Goal: Task Accomplishment & Management: Manage account settings

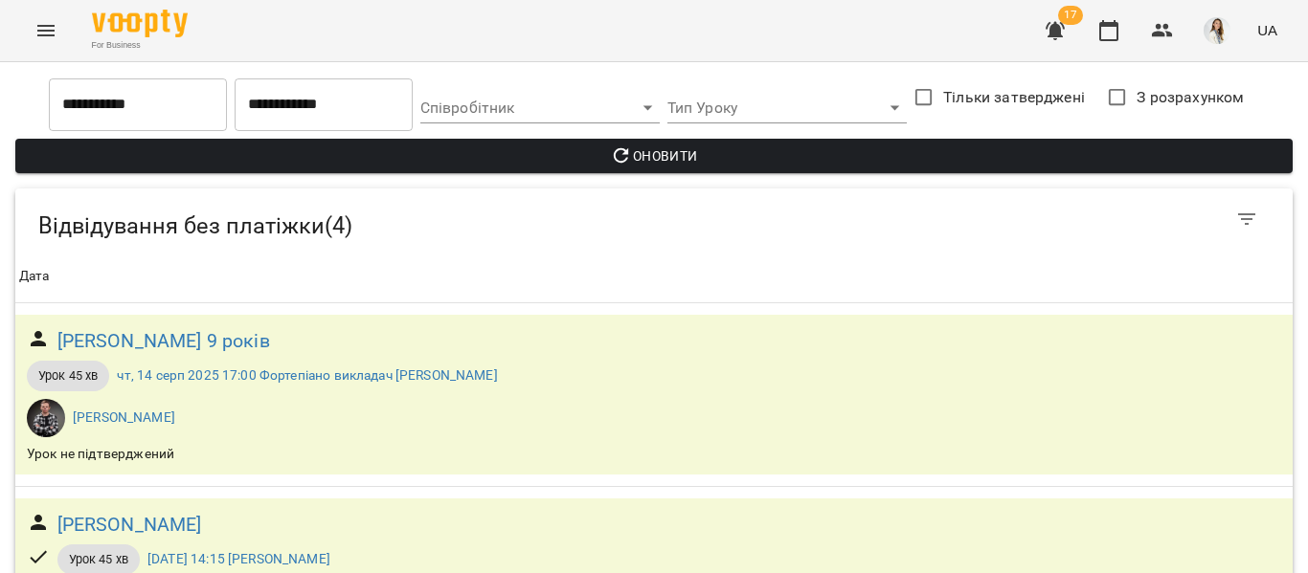
click at [20, 11] on div "For Business 17 UA" at bounding box center [654, 30] width 1308 height 61
click at [45, 46] on button "Menu" at bounding box center [46, 31] width 46 height 46
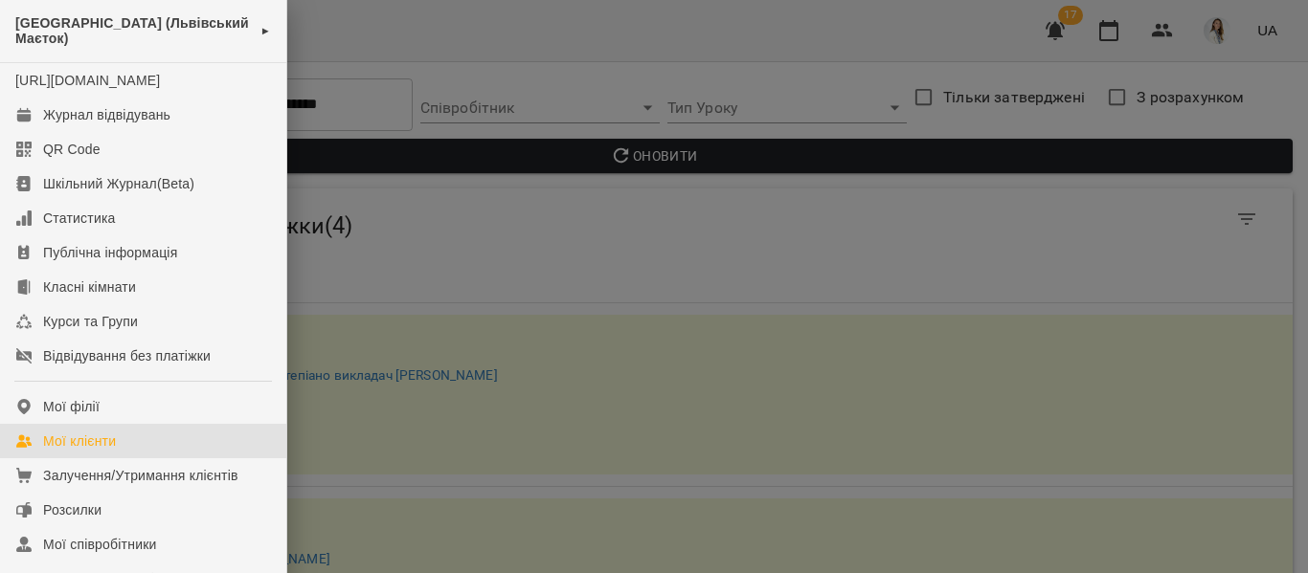
click at [50, 451] on div "Мої клієнти" at bounding box center [79, 441] width 73 height 19
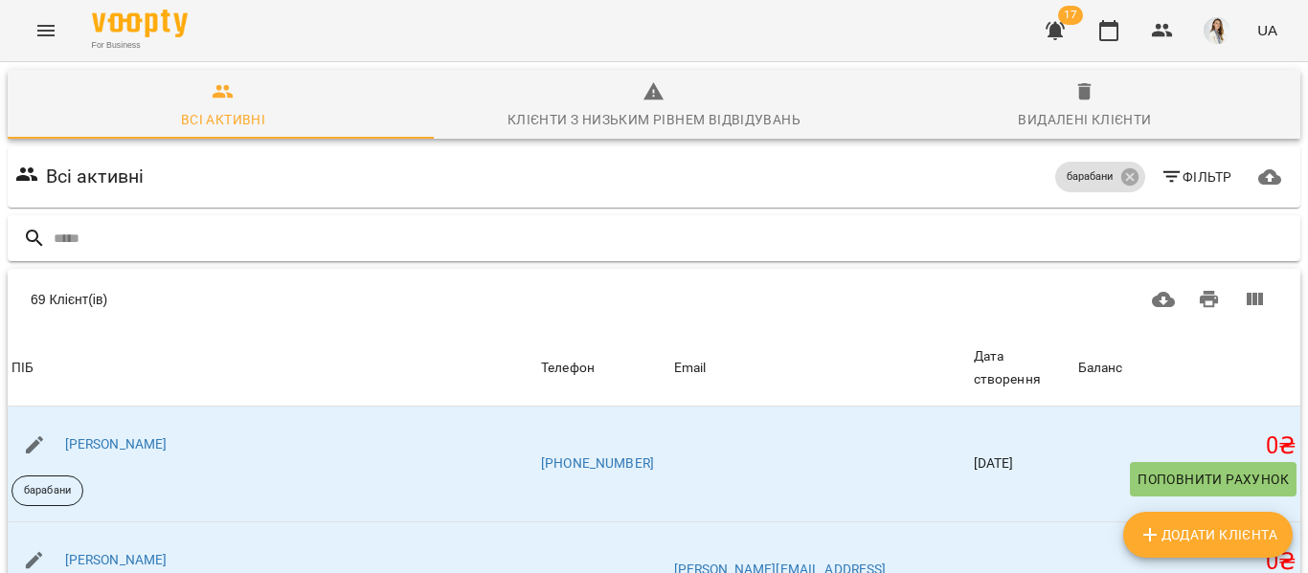
click at [36, 242] on icon at bounding box center [34, 238] width 23 height 23
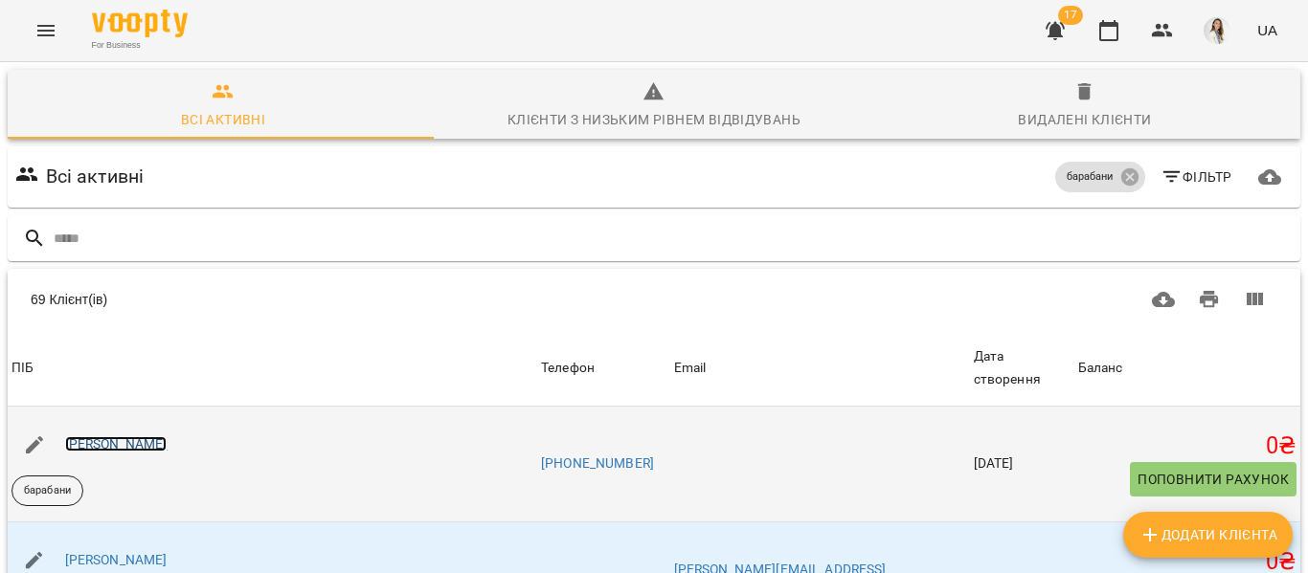
click at [128, 437] on link "[PERSON_NAME]" at bounding box center [116, 444] width 102 height 15
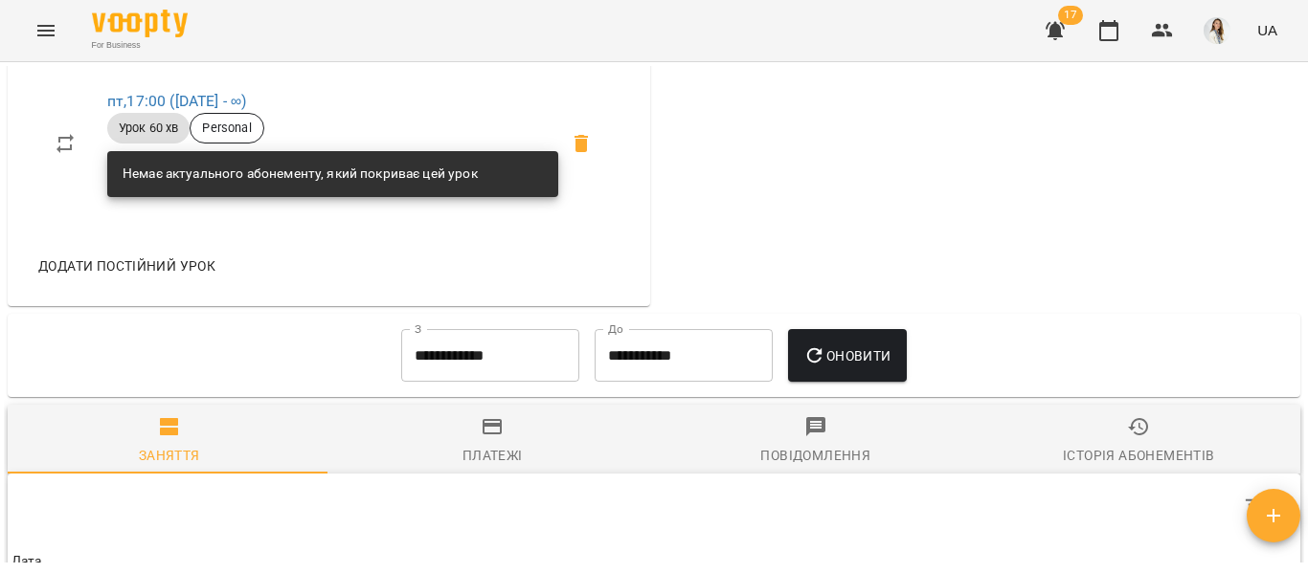
scroll to position [1069, 0]
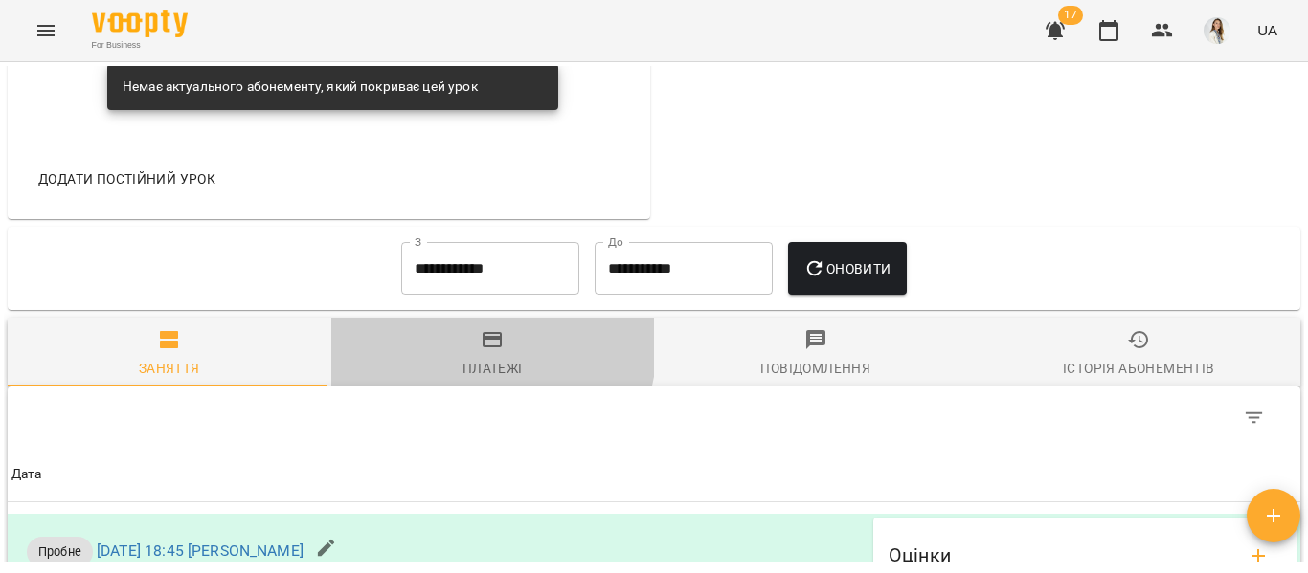
click at [482, 348] on icon "button" at bounding box center [491, 339] width 19 height 15
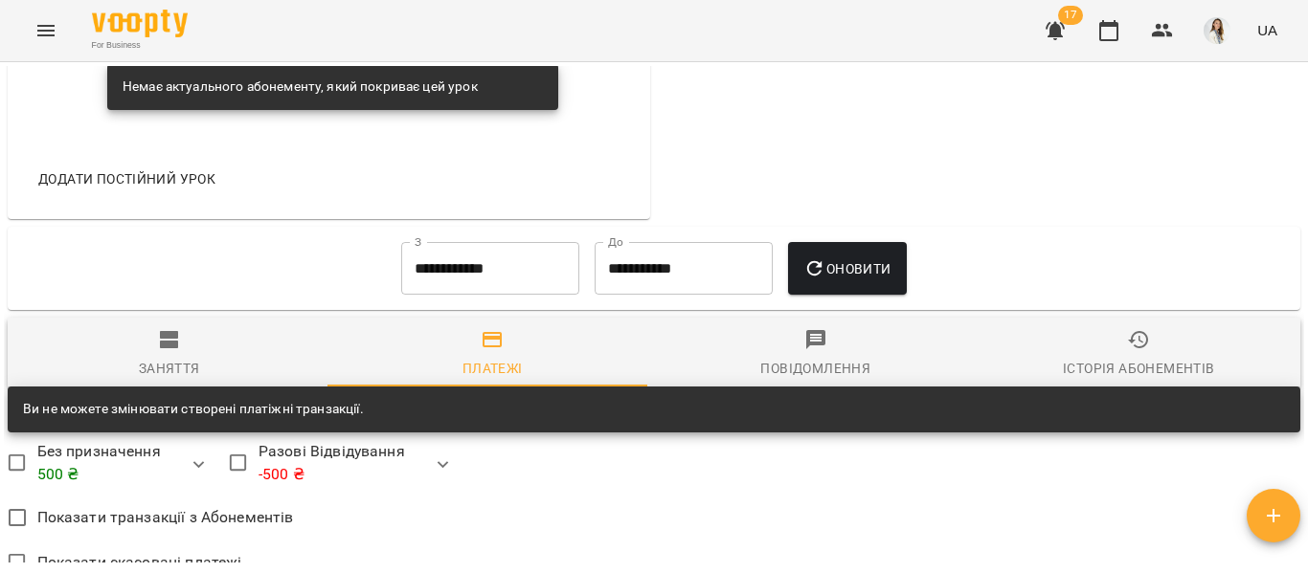
click at [429, 278] on input "**********" at bounding box center [490, 269] width 178 height 54
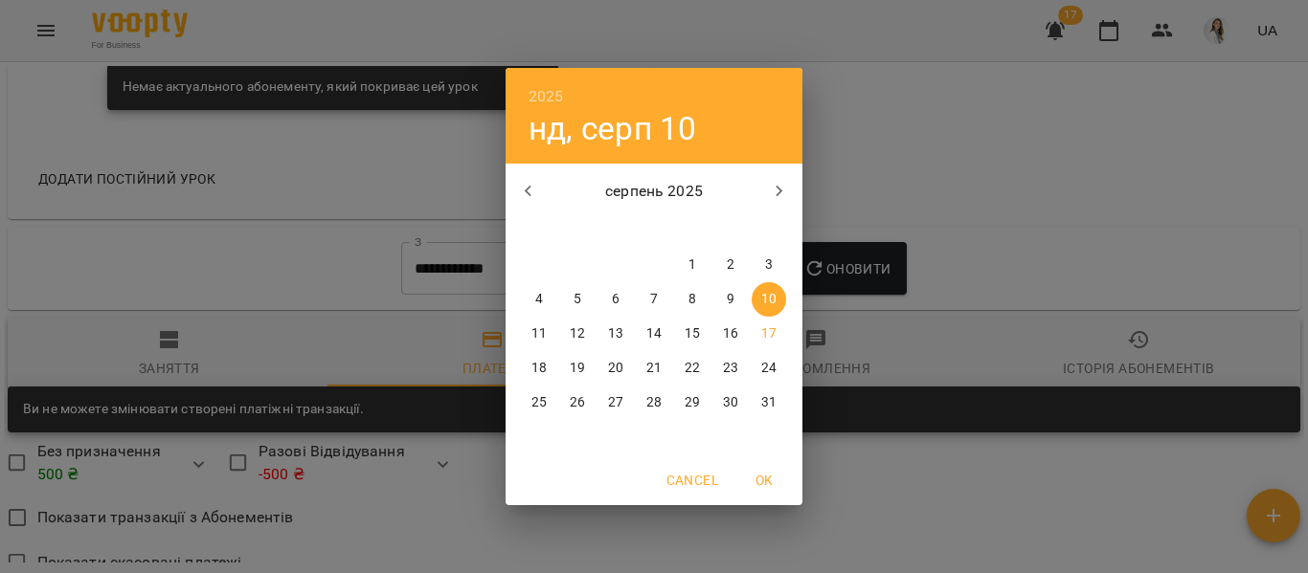
click at [528, 201] on icon "button" at bounding box center [528, 191] width 23 height 23
click at [575, 266] on p "1" at bounding box center [577, 265] width 8 height 19
type input "**********"
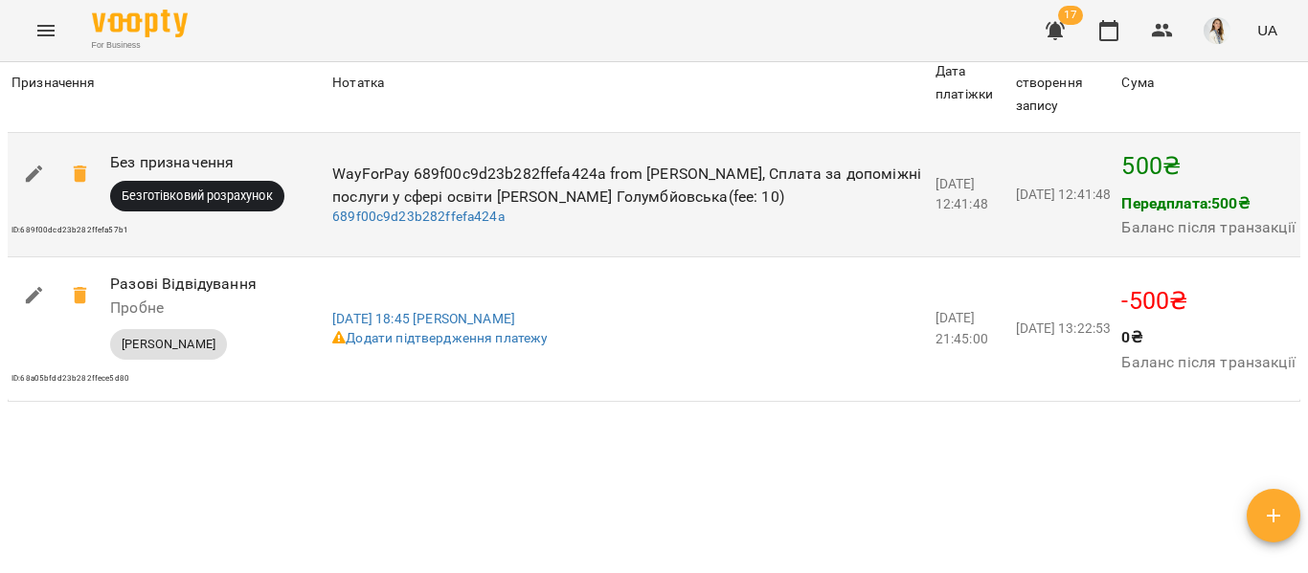
scroll to position [1690, 0]
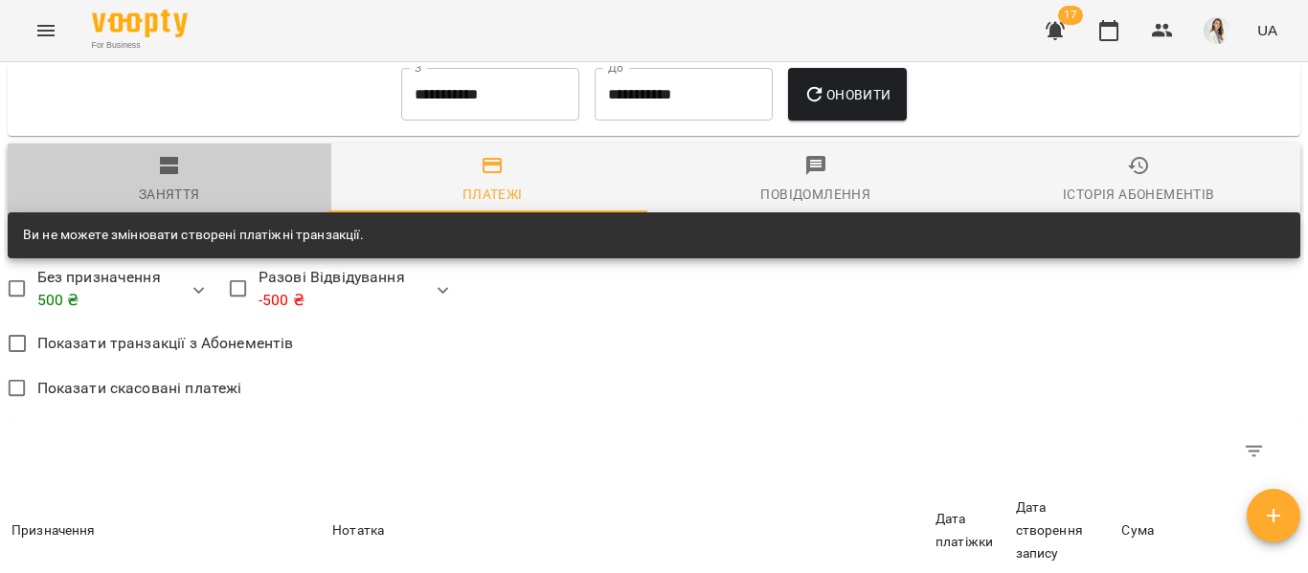
click at [251, 155] on button "Заняття" at bounding box center [170, 178] width 324 height 69
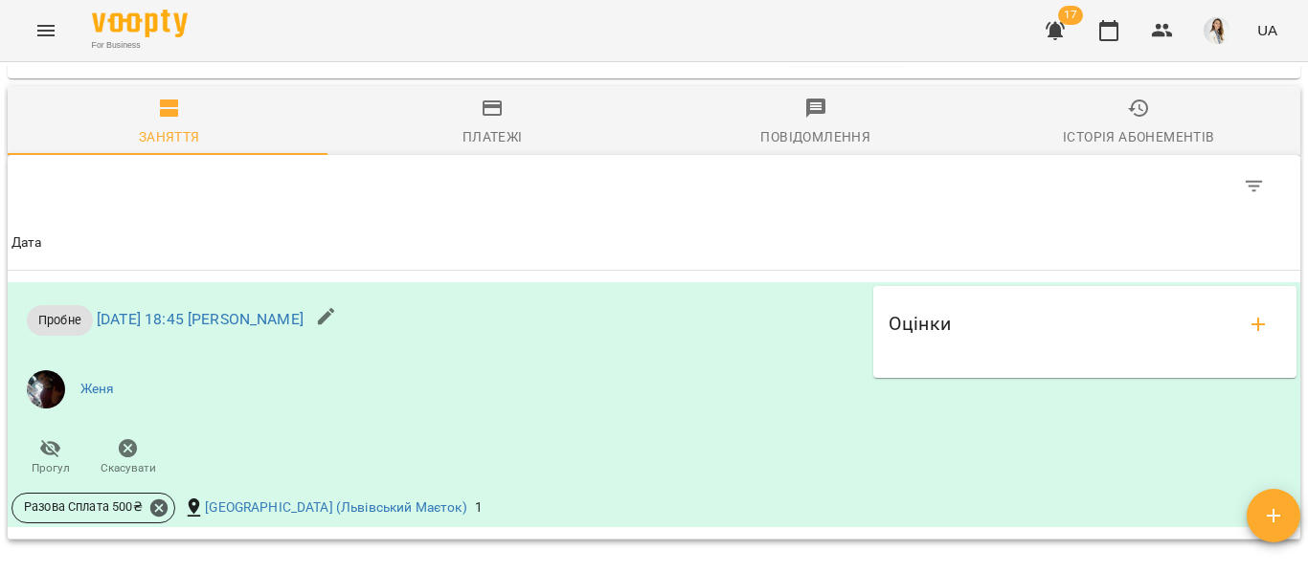
scroll to position [1275, 0]
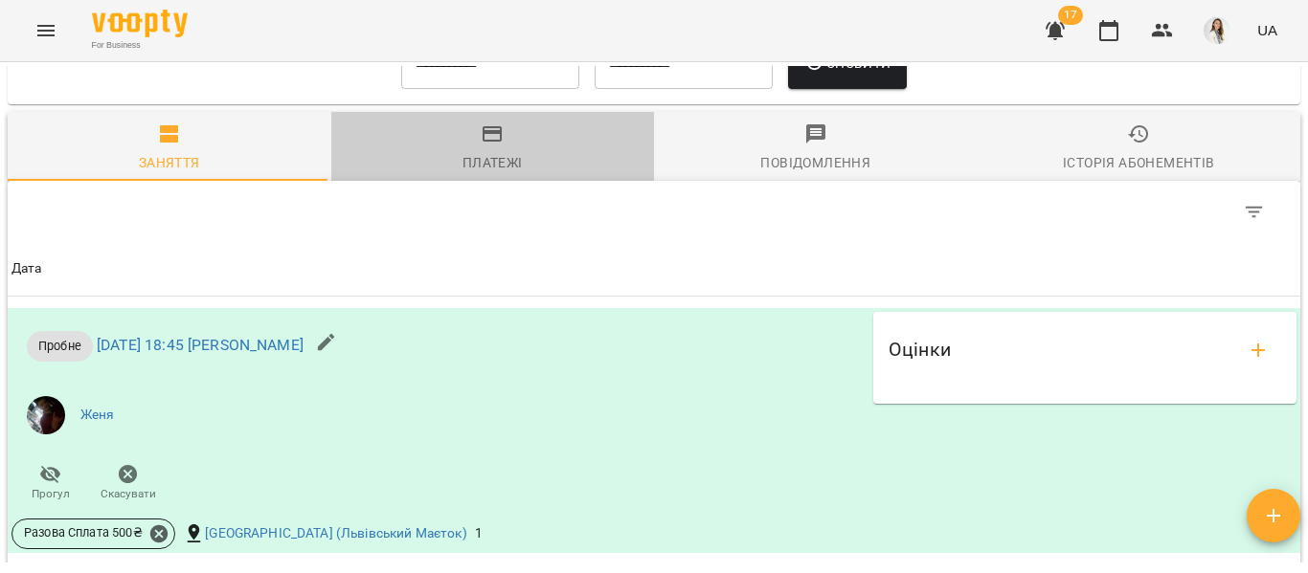
click at [496, 142] on icon "button" at bounding box center [491, 133] width 19 height 15
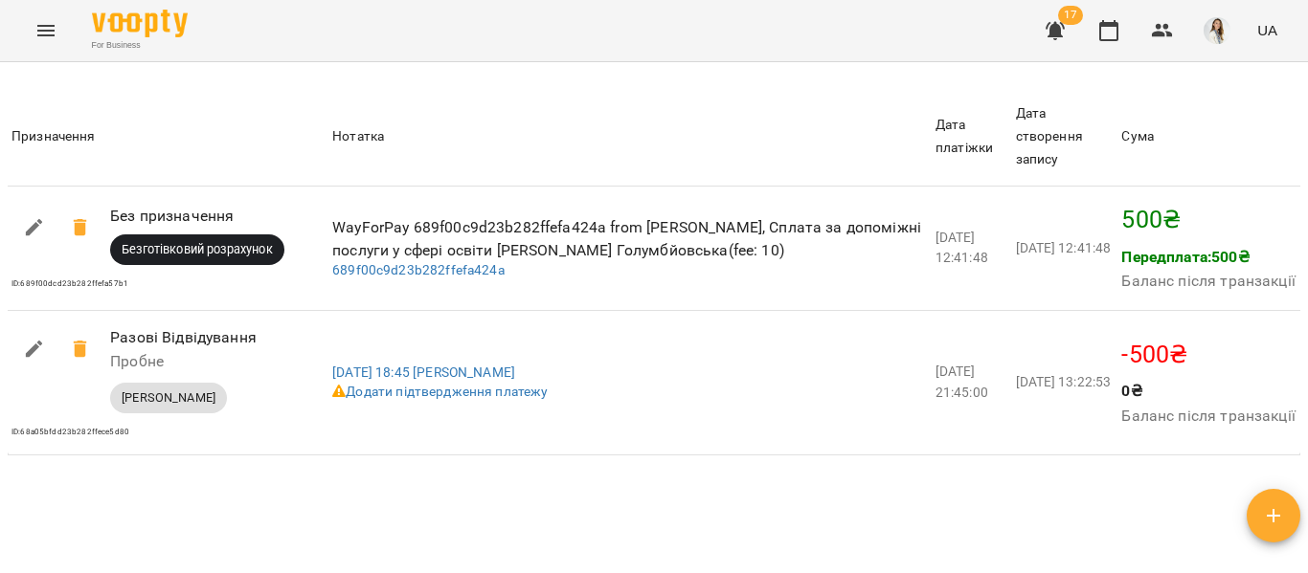
scroll to position [1650, 0]
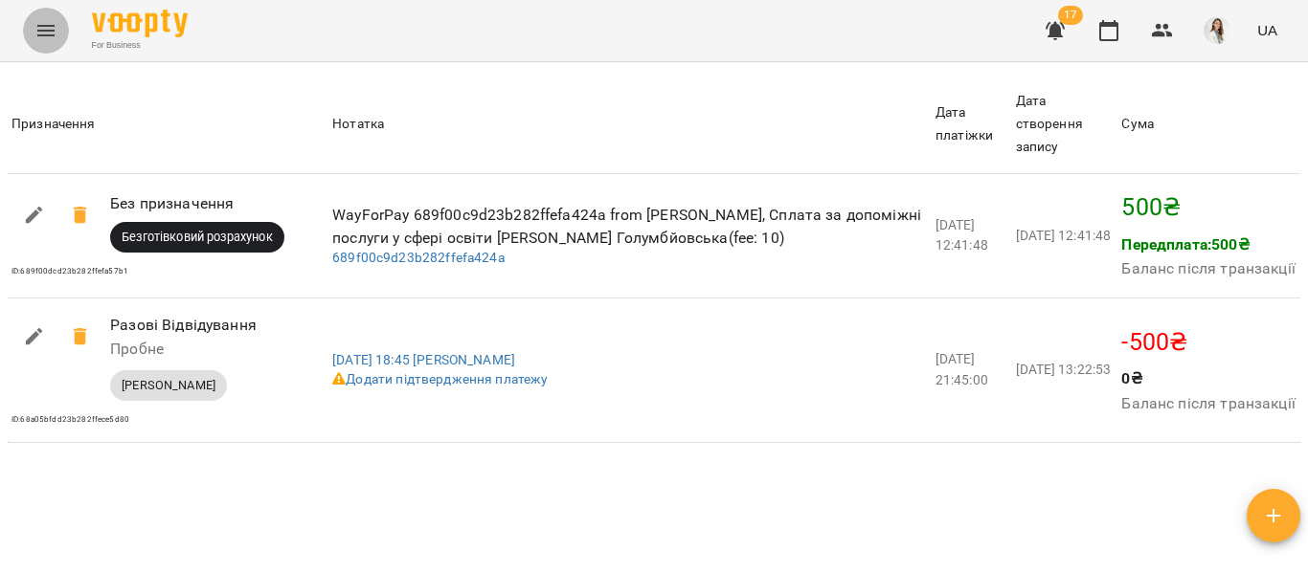
click at [45, 27] on icon "Menu" at bounding box center [45, 30] width 17 height 11
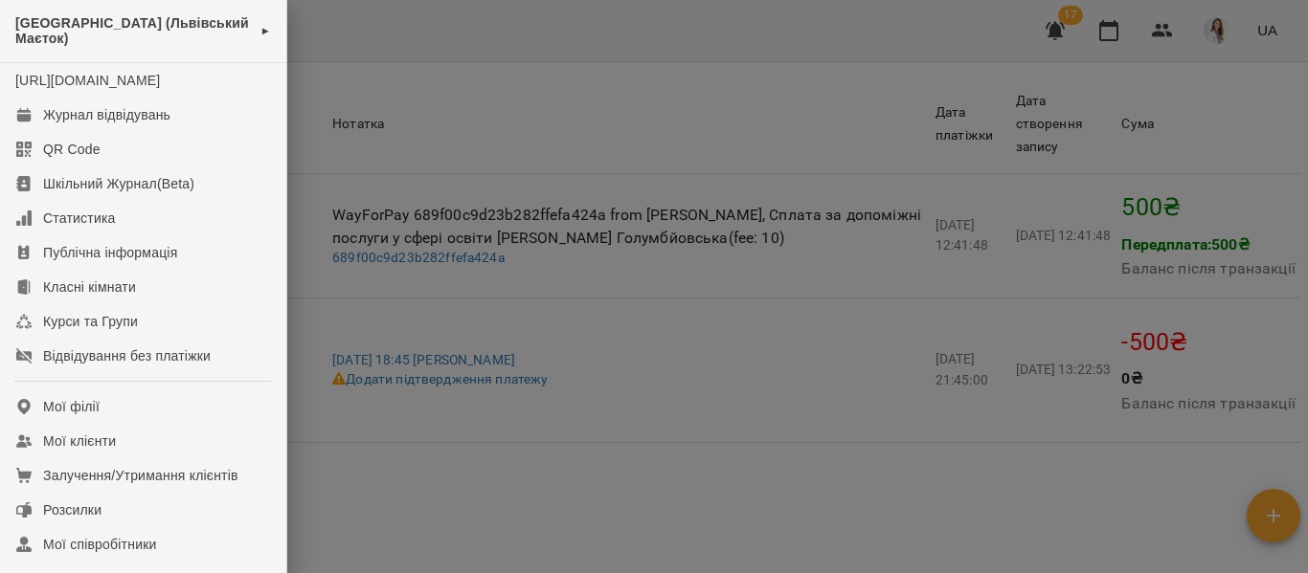
click at [550, 53] on div at bounding box center [654, 286] width 1308 height 573
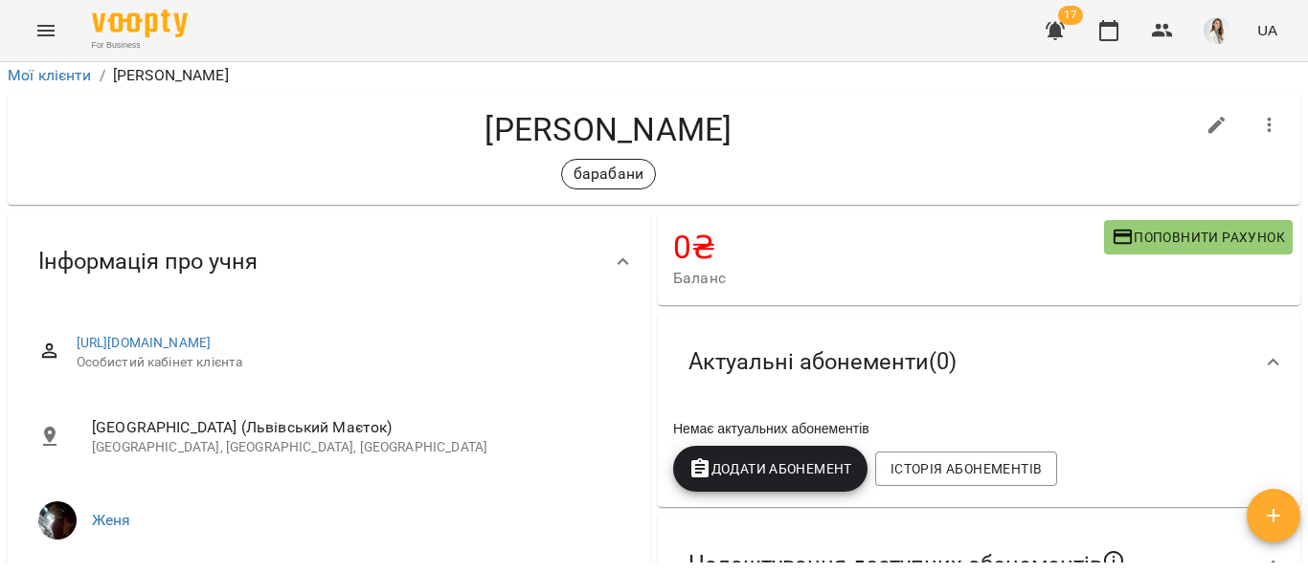
scroll to position [0, 0]
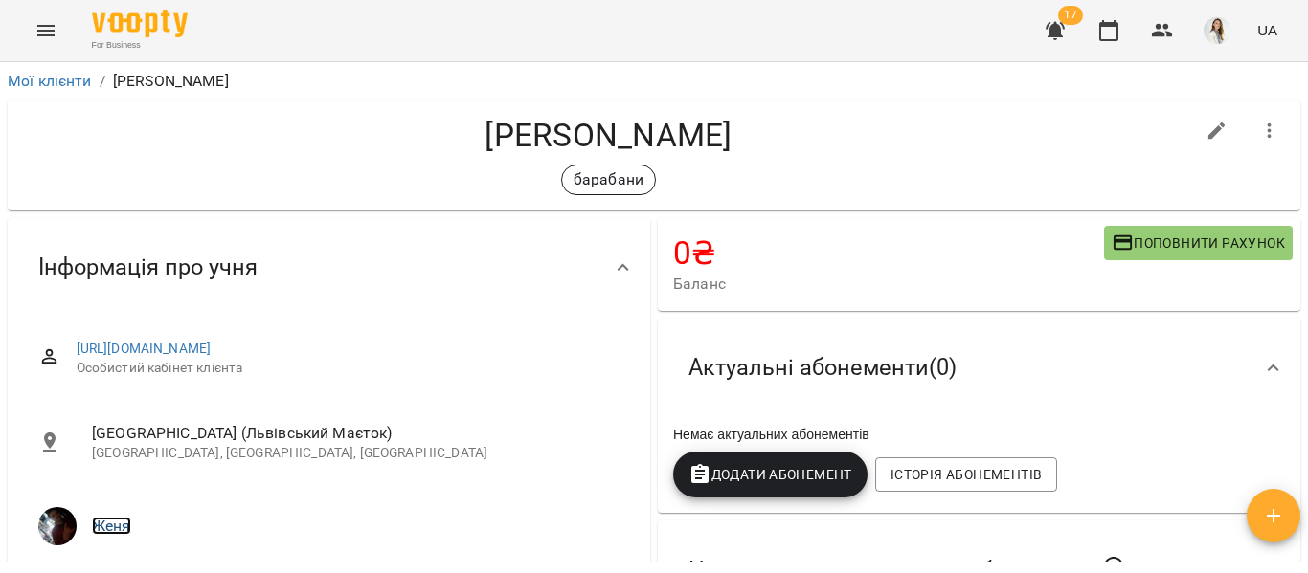
click at [106, 535] on link "Женя" at bounding box center [111, 526] width 39 height 18
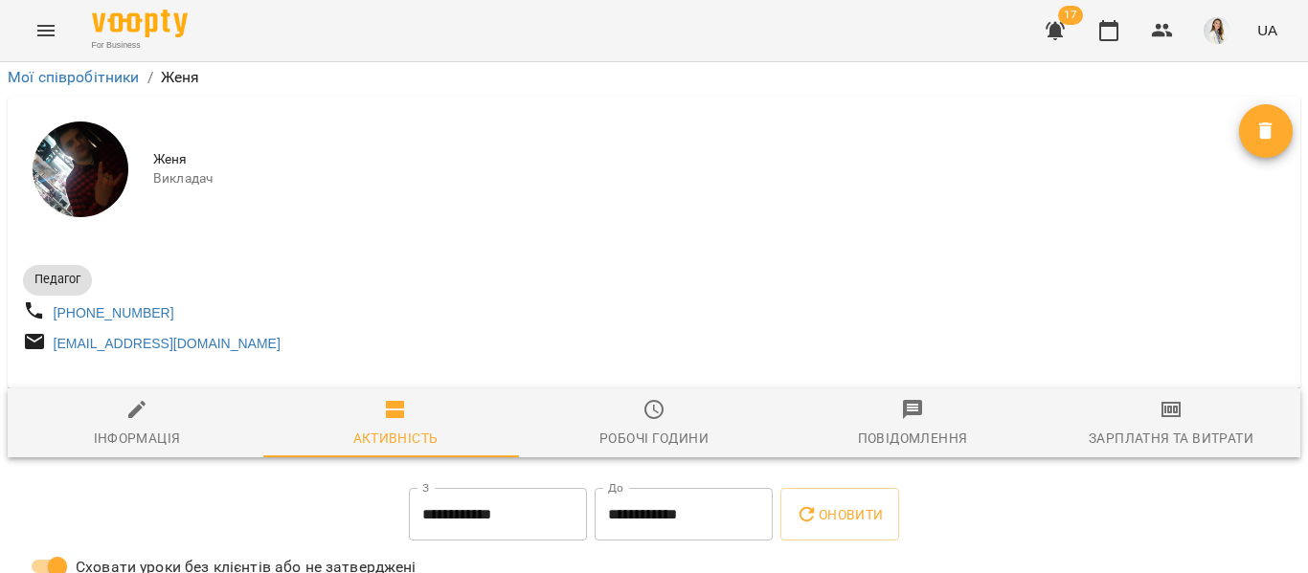
scroll to position [3612, 0]
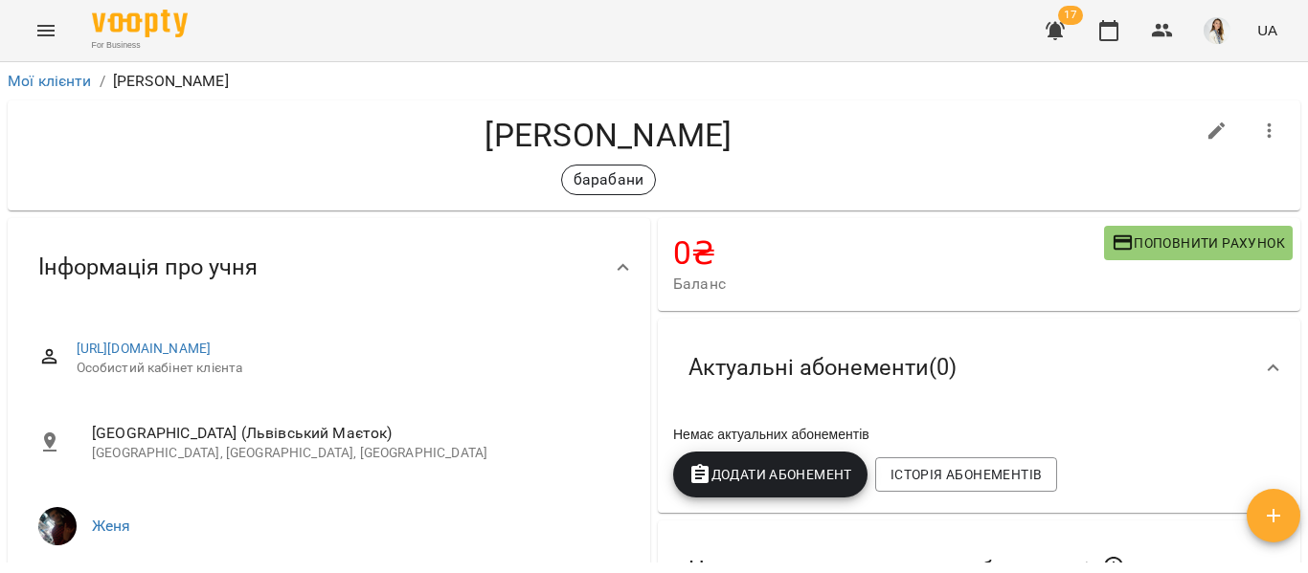
click at [1049, 34] on icon "button" at bounding box center [1054, 30] width 23 height 23
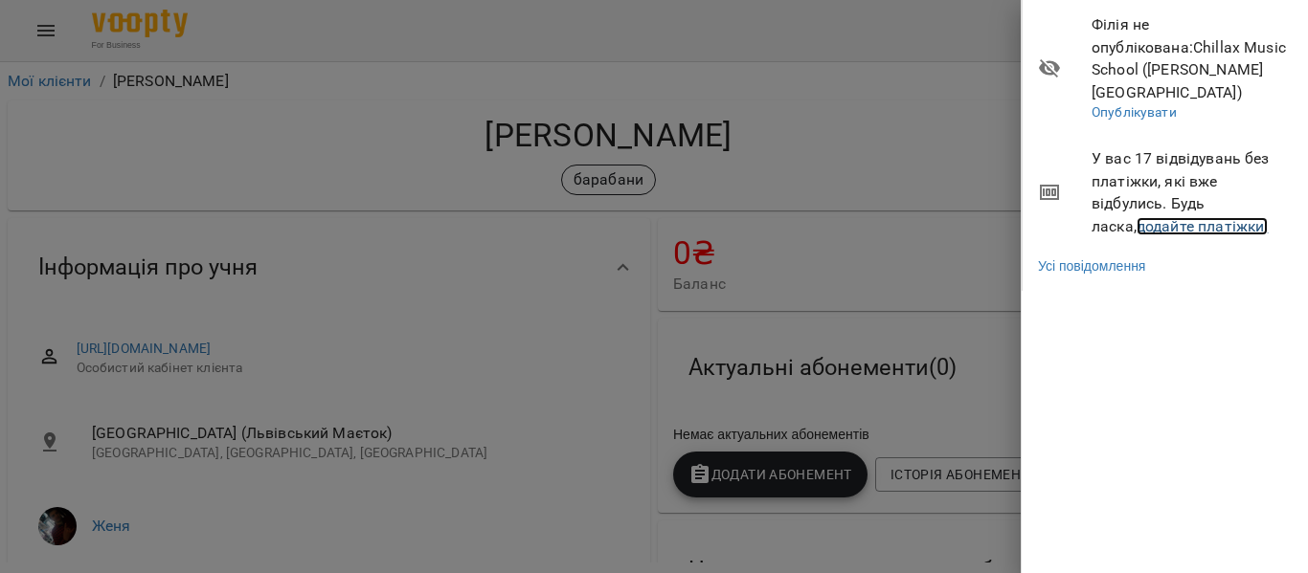
click at [1180, 217] on link "додайте платіжки!" at bounding box center [1202, 226] width 132 height 18
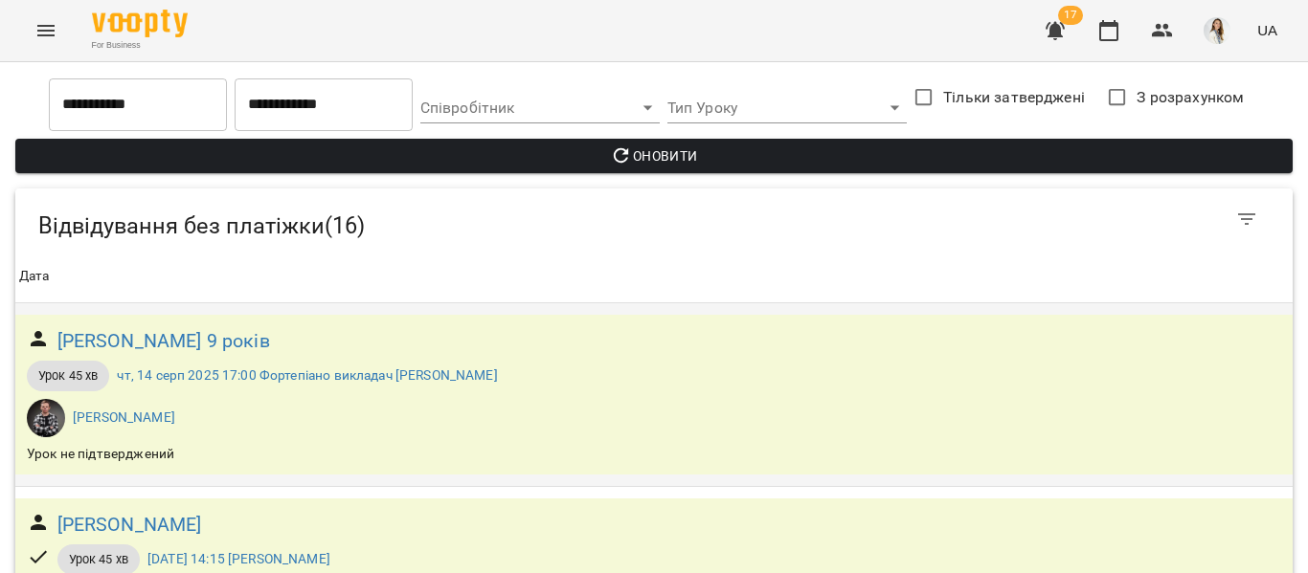
scroll to position [200, 0]
click at [88, 510] on h6 "[PERSON_NAME]" at bounding box center [129, 525] width 145 height 30
